Goal: Find specific page/section: Find specific page/section

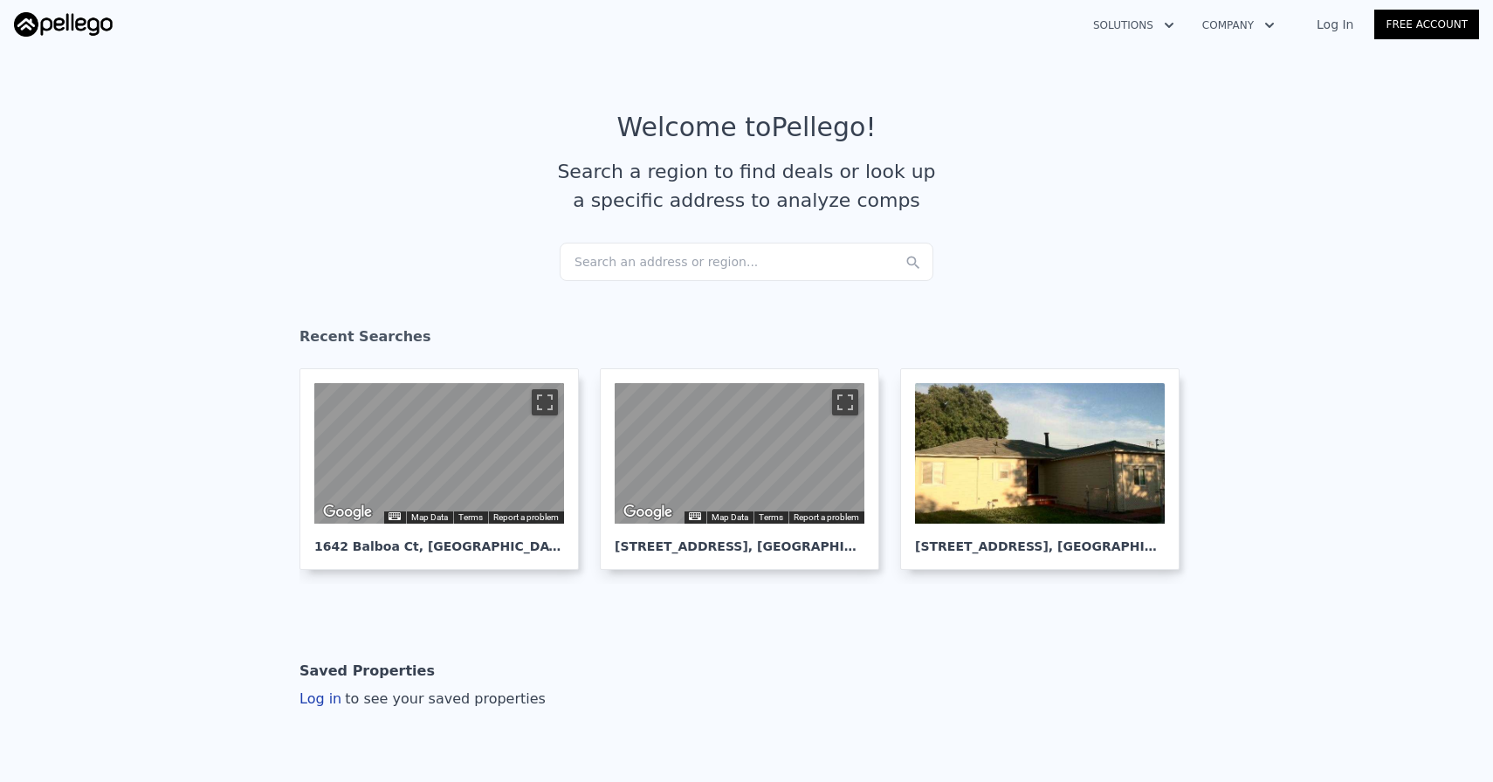
click at [640, 271] on div "Search an address or region..." at bounding box center [747, 262] width 374 height 38
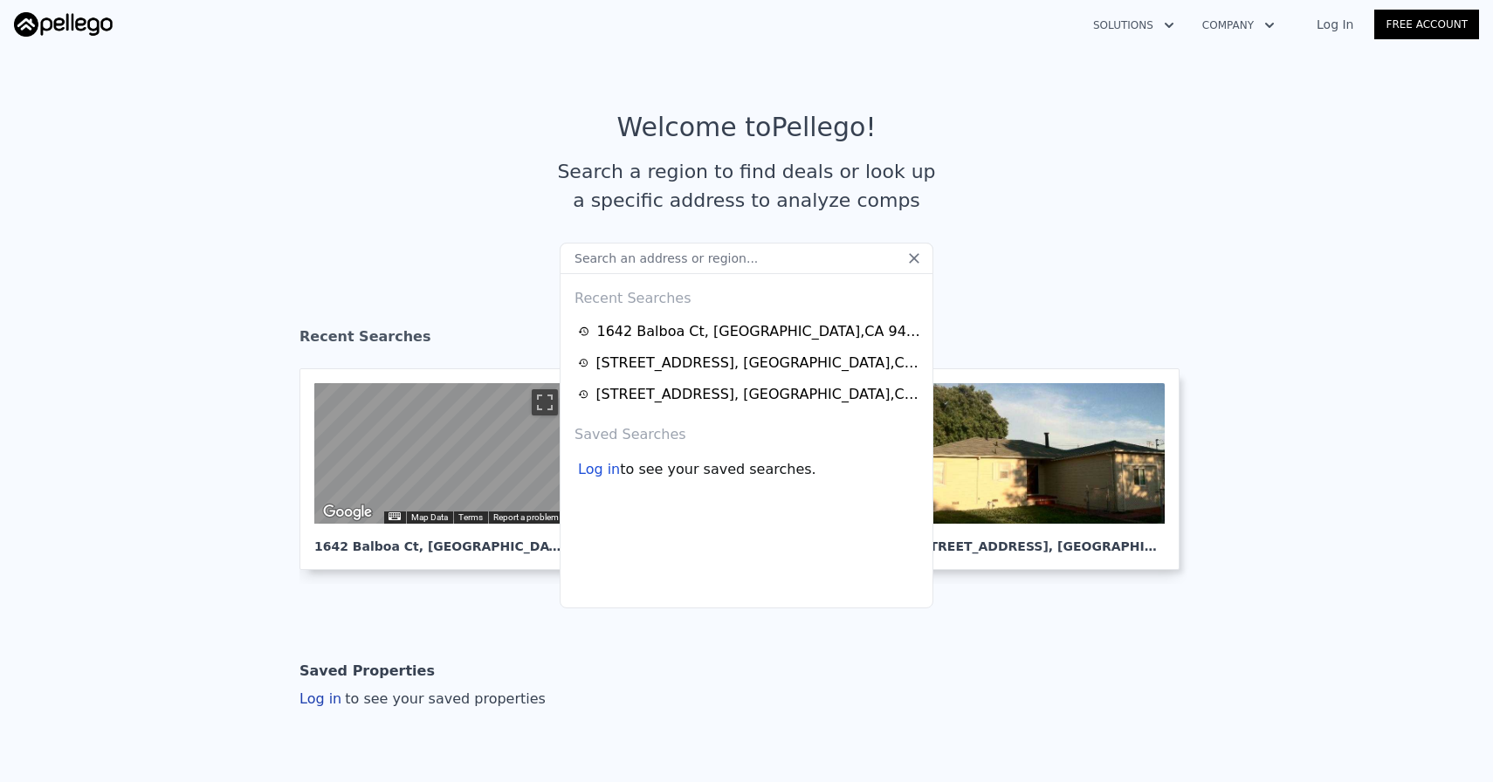
click at [640, 263] on input "text" at bounding box center [747, 258] width 374 height 31
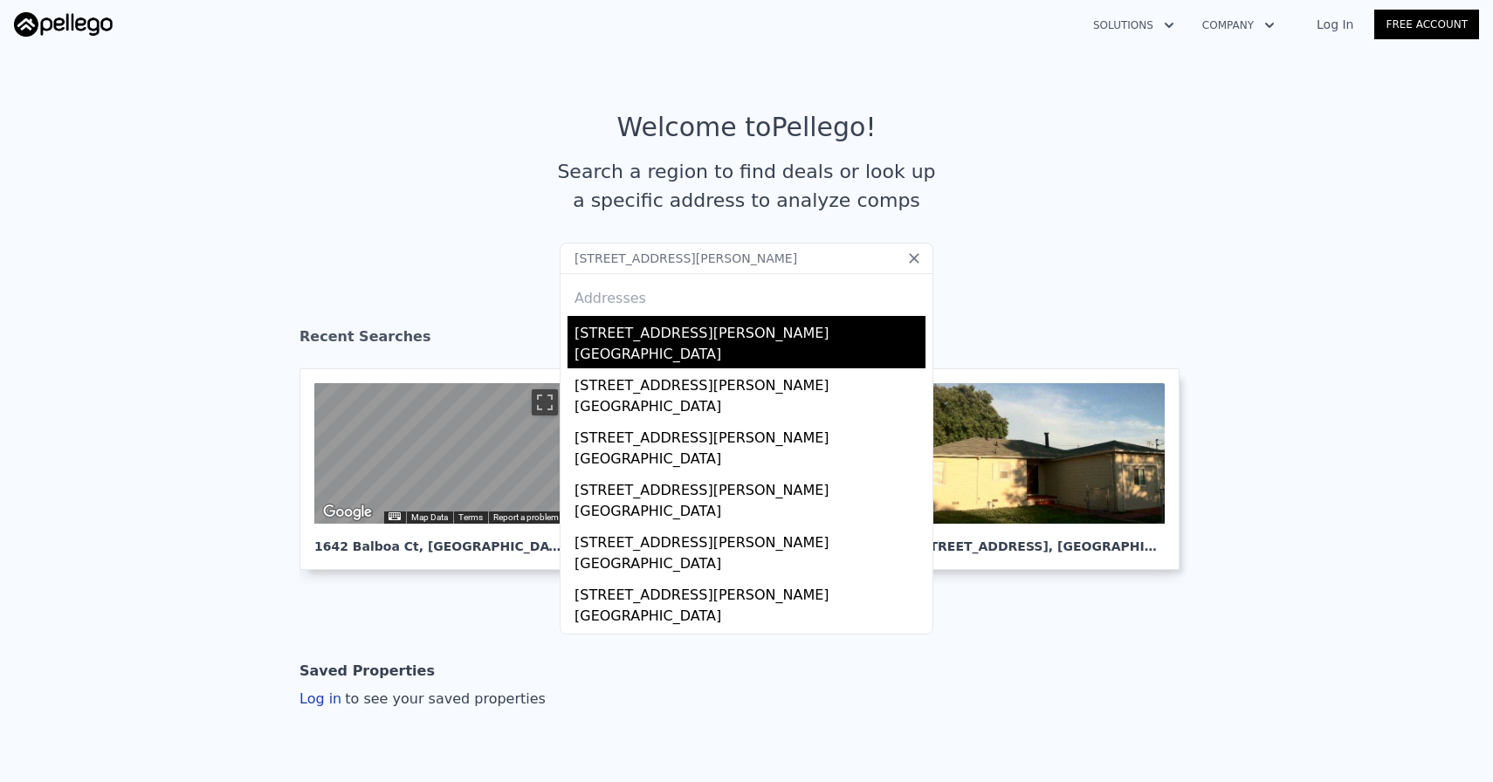
type input "10035 Mills Station Rd, Sacramento, CA 95827"
click at [670, 335] on div "[STREET_ADDRESS][PERSON_NAME]" at bounding box center [749, 330] width 351 height 28
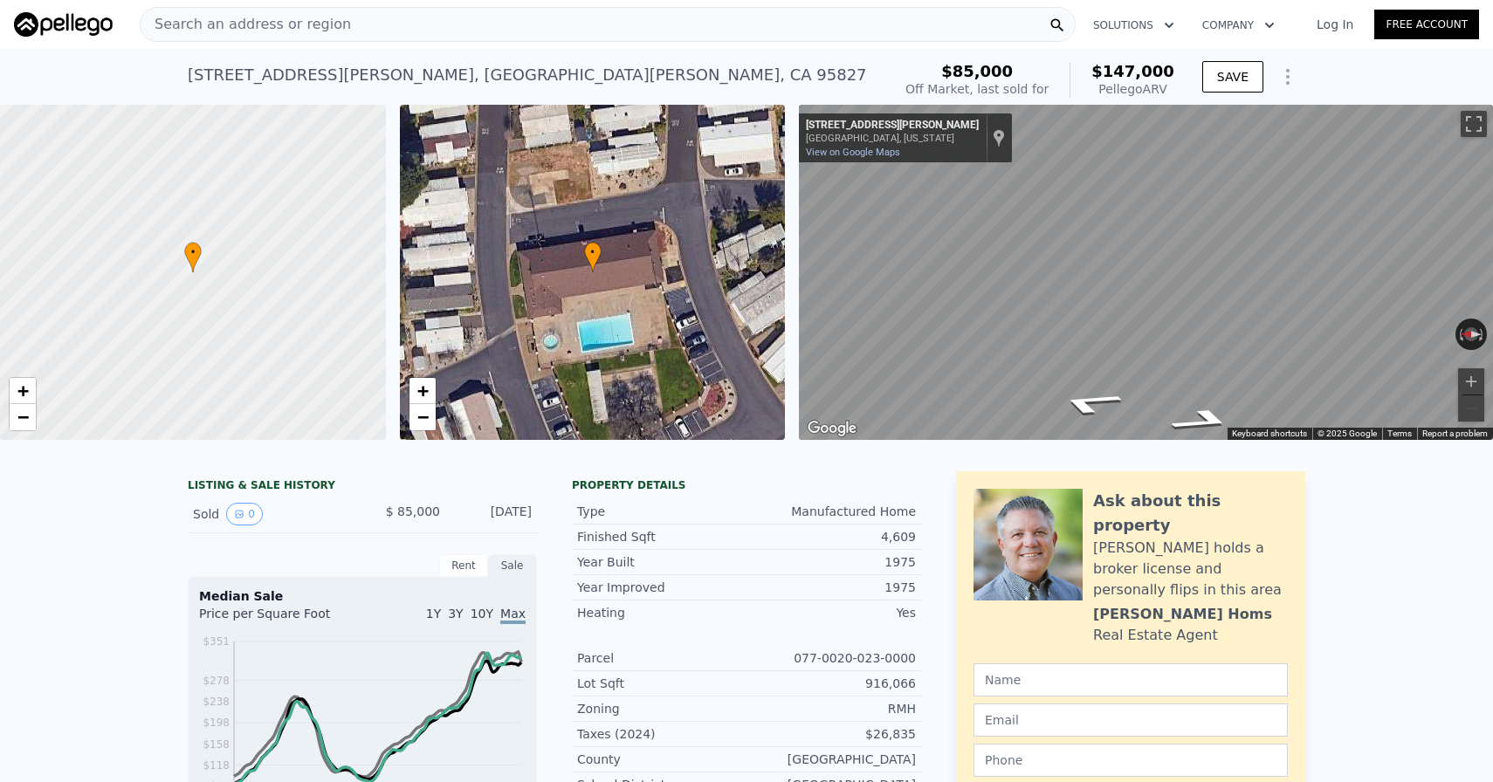
click at [533, 26] on div "Search an address or region" at bounding box center [608, 24] width 936 height 35
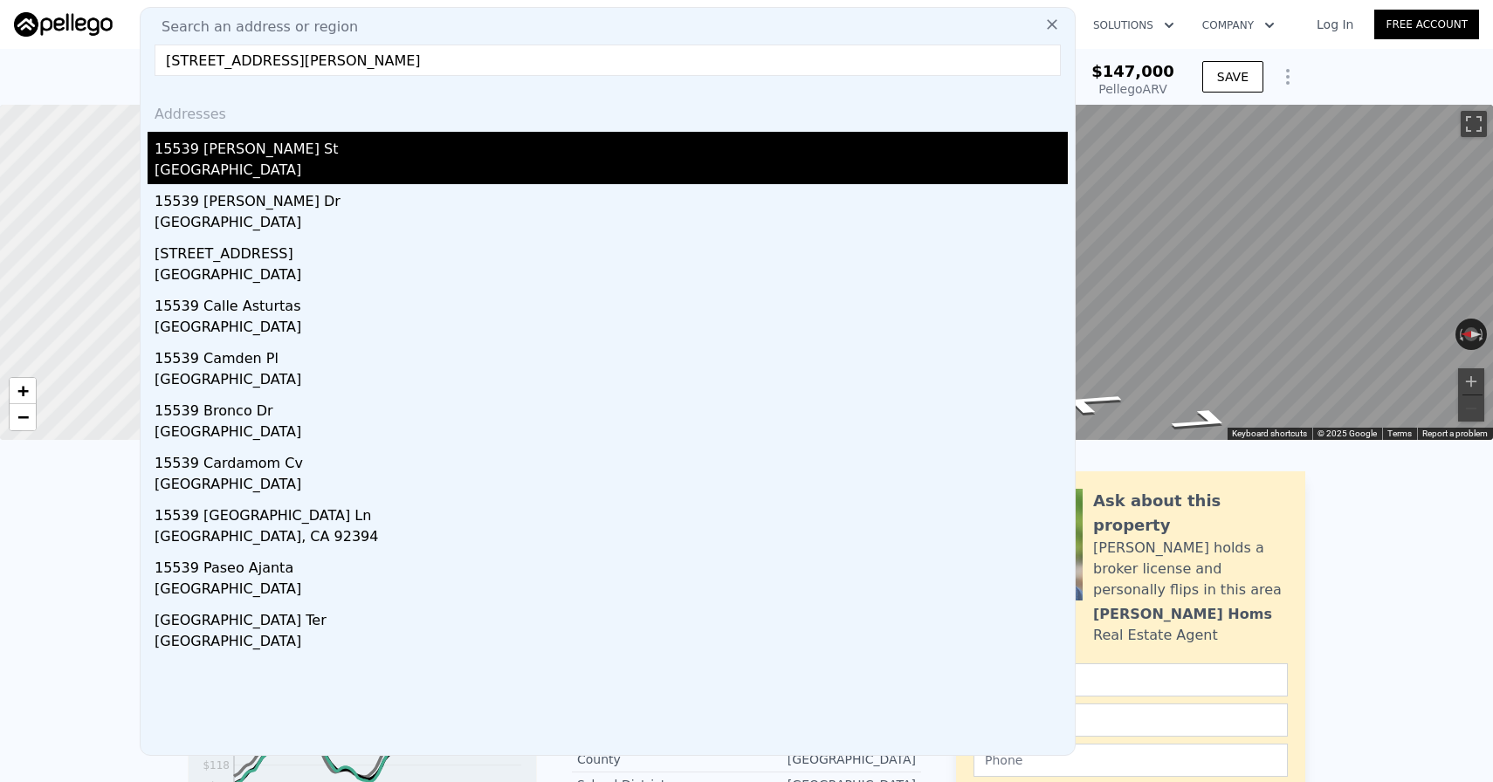
type input "15539 Usher St, San Lorenzo, CA"
click at [461, 156] on div "15539 [PERSON_NAME] St" at bounding box center [611, 146] width 913 height 28
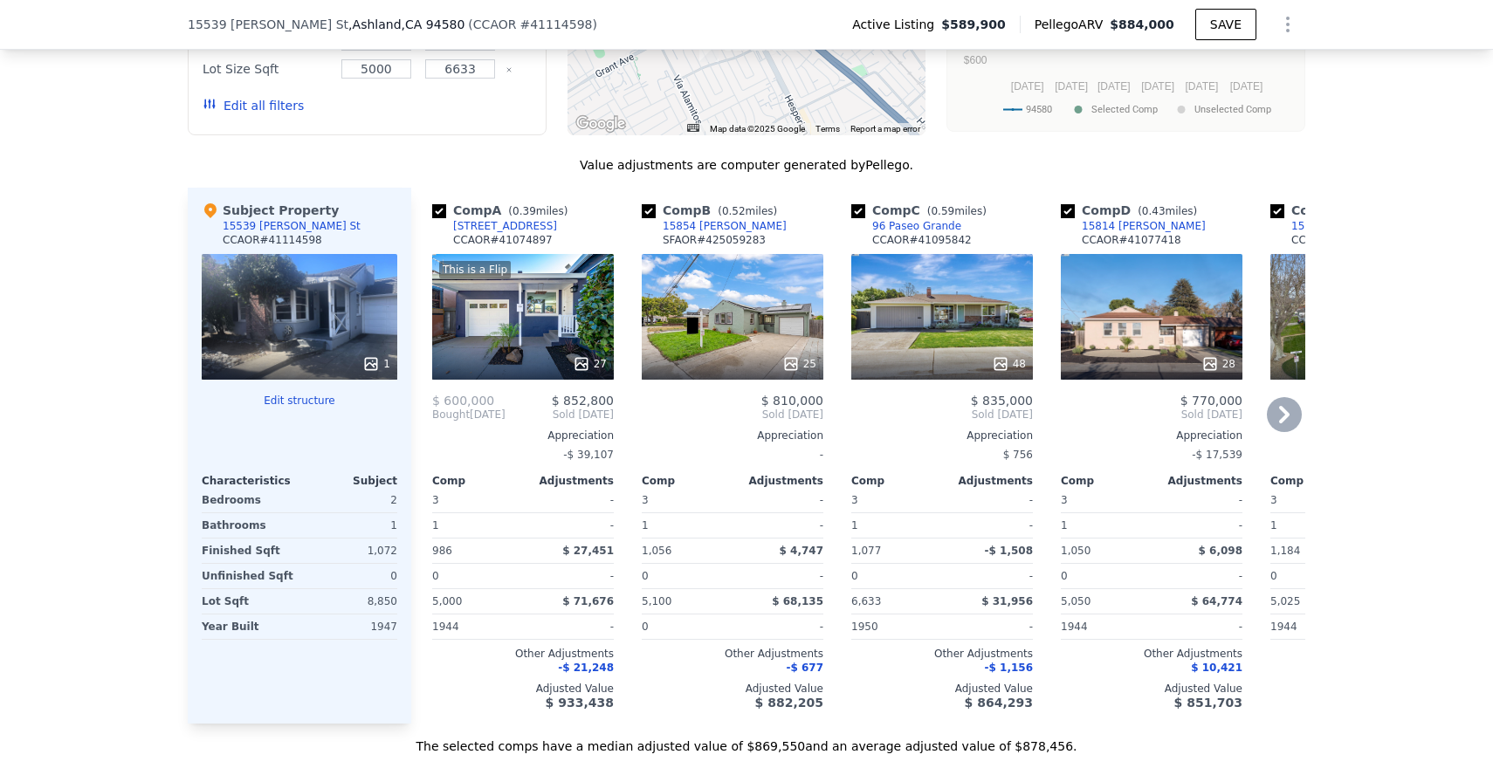
scroll to position [1601, 0]
